Goal: Entertainment & Leisure: Consume media (video, audio)

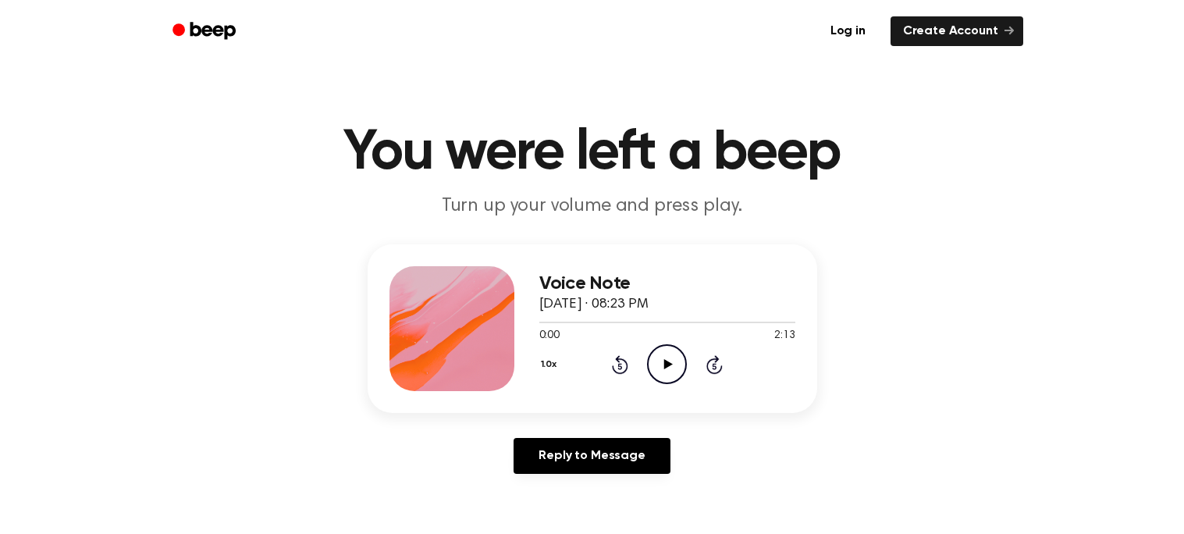
click at [662, 371] on icon "Play Audio" at bounding box center [667, 364] width 40 height 40
click at [630, 367] on div "1.0x Rewind 5 seconds Pause Audio Skip 5 seconds" at bounding box center [667, 364] width 256 height 40
click at [631, 368] on div "1.0x Rewind 5 seconds Pause Audio Skip 5 seconds" at bounding box center [667, 364] width 256 height 40
click at [633, 371] on div "1.0x Rewind 5 seconds Pause Audio Skip 5 seconds" at bounding box center [667, 364] width 256 height 40
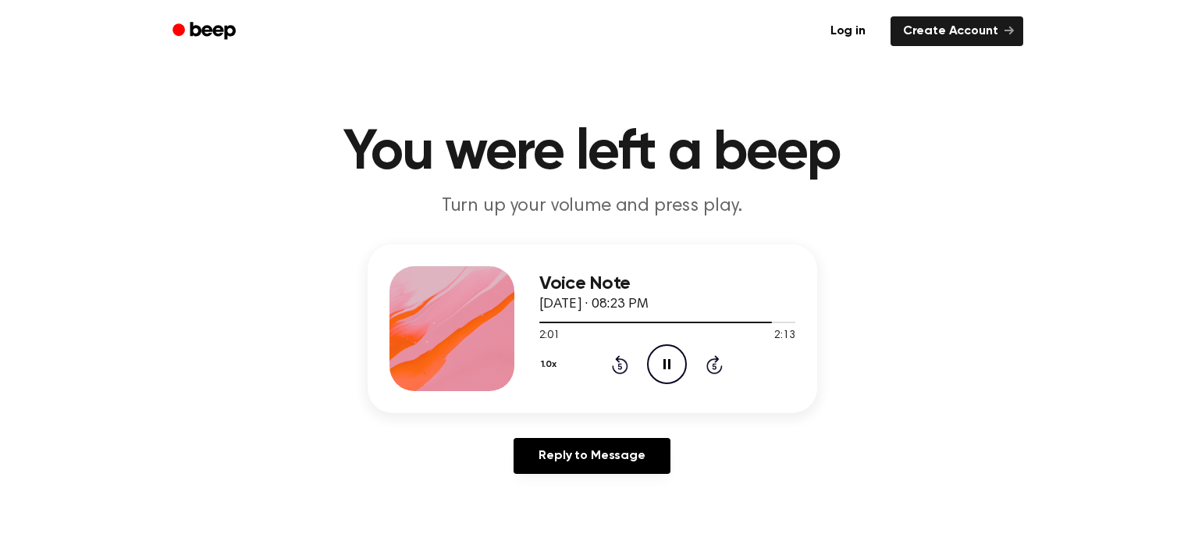
click at [616, 364] on icon "Rewind 5 seconds" at bounding box center [619, 364] width 17 height 20
click at [709, 365] on icon "Skip 5 seconds" at bounding box center [714, 364] width 17 height 20
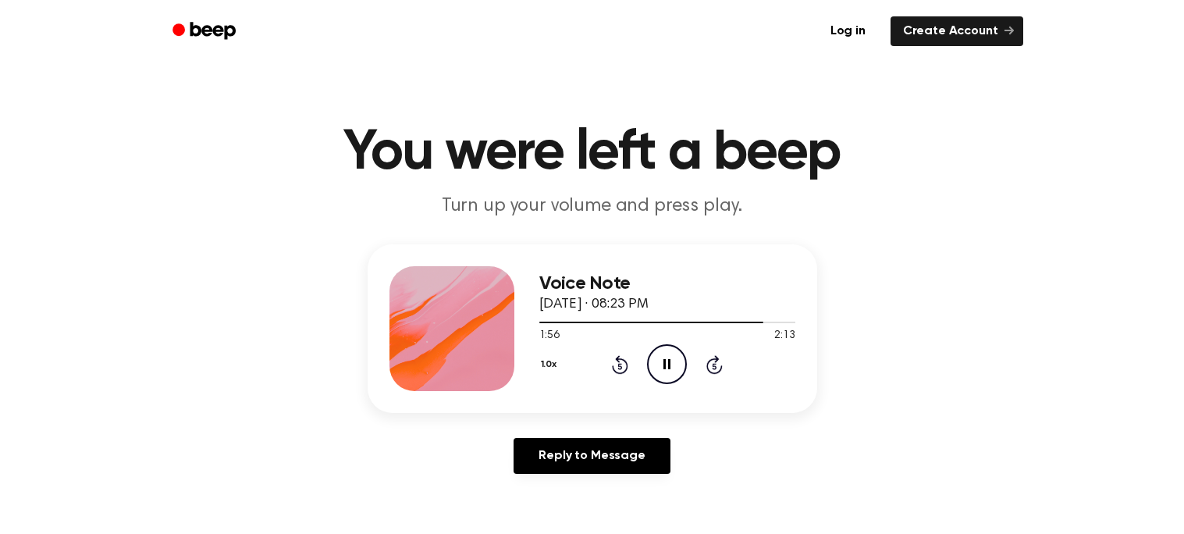
click at [709, 367] on icon "Skip 5 seconds" at bounding box center [714, 364] width 17 height 20
click at [647, 375] on icon "Play Audio" at bounding box center [667, 364] width 40 height 40
click at [665, 358] on icon "Play Audio" at bounding box center [667, 364] width 40 height 40
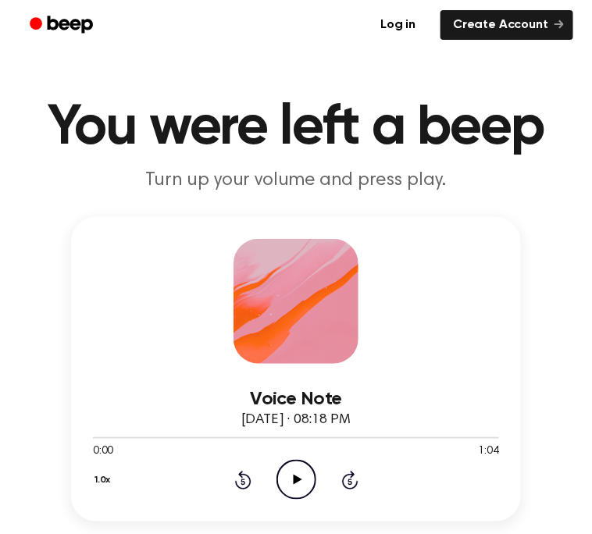
click at [488, 181] on p "Turn up your volume and press play." at bounding box center [296, 180] width 554 height 23
click at [305, 489] on icon "Play Audio" at bounding box center [296, 480] width 40 height 40
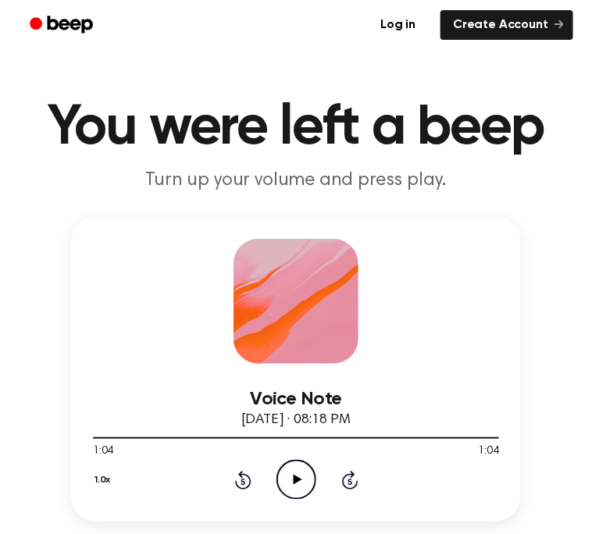
click at [305, 489] on icon "Play Audio" at bounding box center [296, 480] width 40 height 40
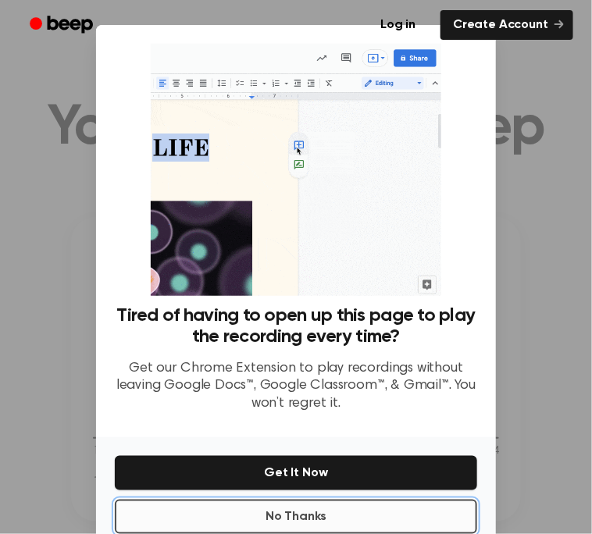
click at [419, 514] on button "No Thanks" at bounding box center [296, 517] width 362 height 34
